Goal: Information Seeking & Learning: Learn about a topic

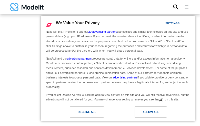
type input "*********"
type input "********"
type input "**********"
